Goal: Find specific page/section: Find specific page/section

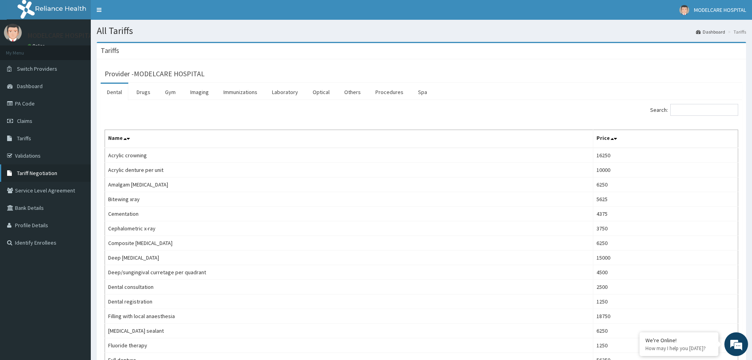
click at [35, 172] on span "Tariff Negotiation" at bounding box center [37, 172] width 40 height 7
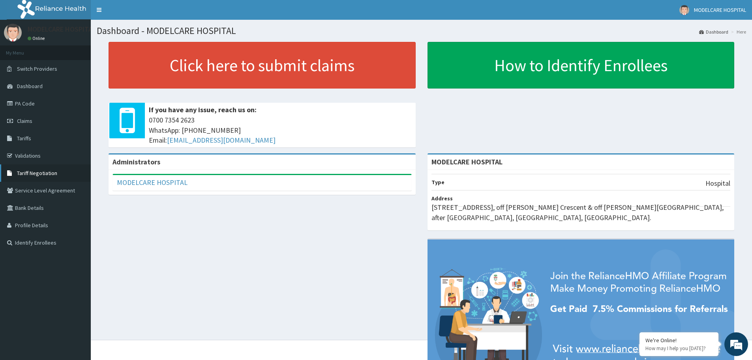
click at [32, 173] on span "Tariff Negotiation" at bounding box center [37, 172] width 40 height 7
